Goal: Entertainment & Leisure: Consume media (video, audio)

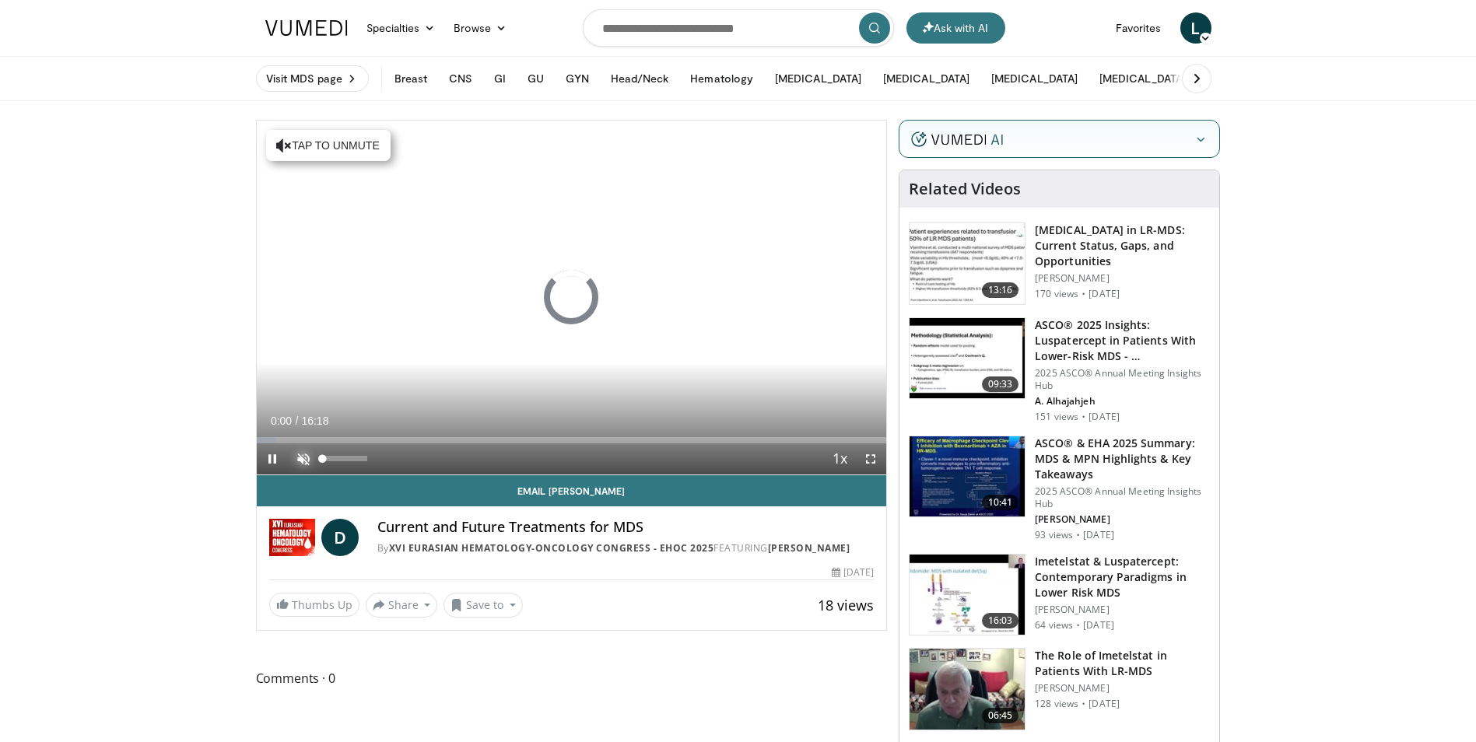
click at [309, 455] on span "Video Player" at bounding box center [303, 458] width 31 height 31
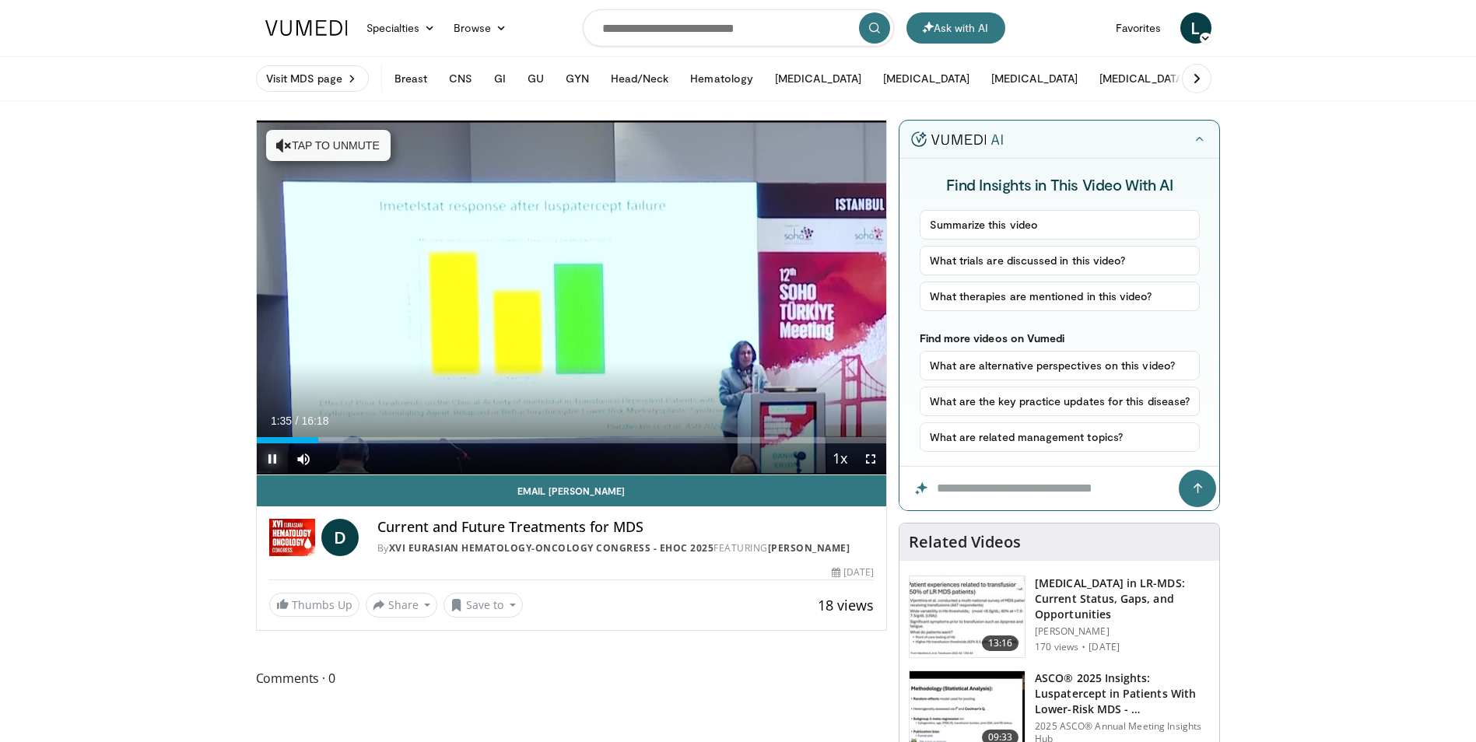
click at [271, 460] on span "Video Player" at bounding box center [272, 458] width 31 height 31
click at [272, 461] on span "Video Player" at bounding box center [272, 458] width 31 height 31
click at [275, 458] on span "Video Player" at bounding box center [272, 458] width 31 height 31
